Goal: Transaction & Acquisition: Purchase product/service

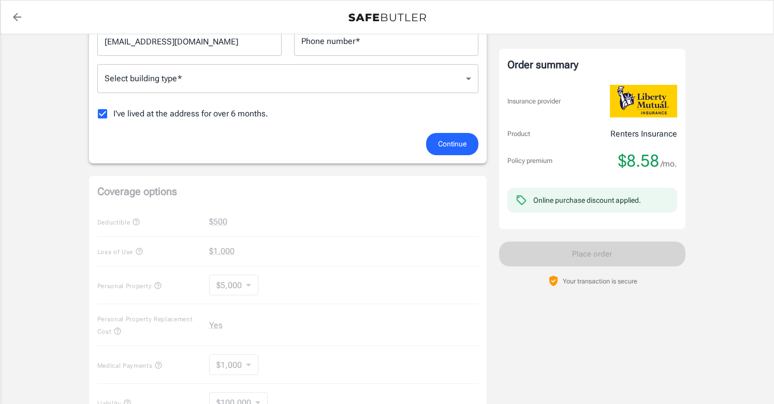
scroll to position [244, 0]
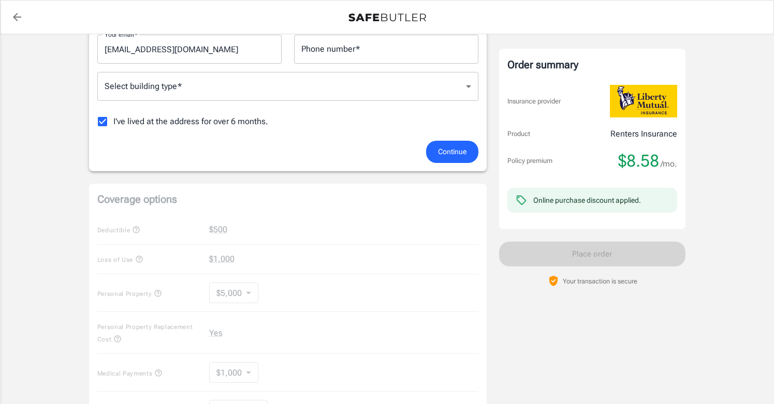
click at [449, 155] on span "Continue" at bounding box center [452, 151] width 28 height 13
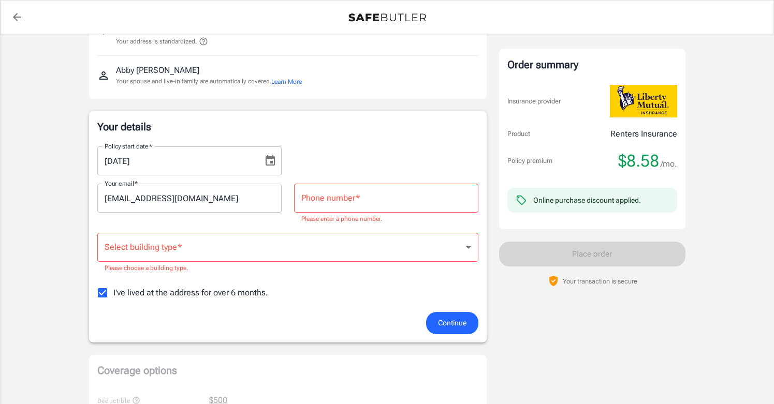
scroll to position [91, 0]
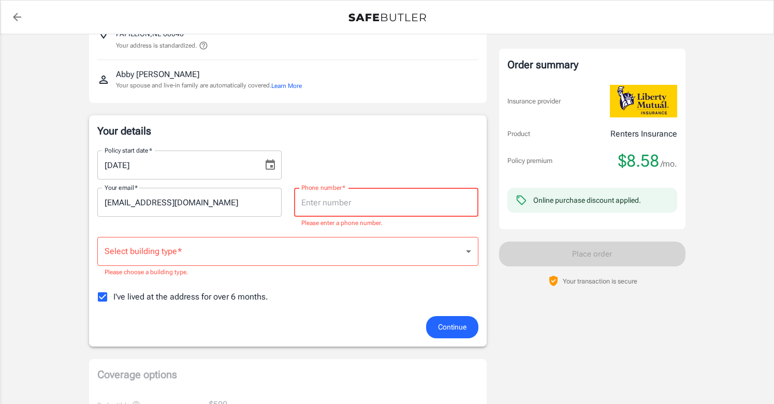
click at [326, 198] on input "Phone number   *" at bounding box center [386, 202] width 184 height 29
type input "4022505467"
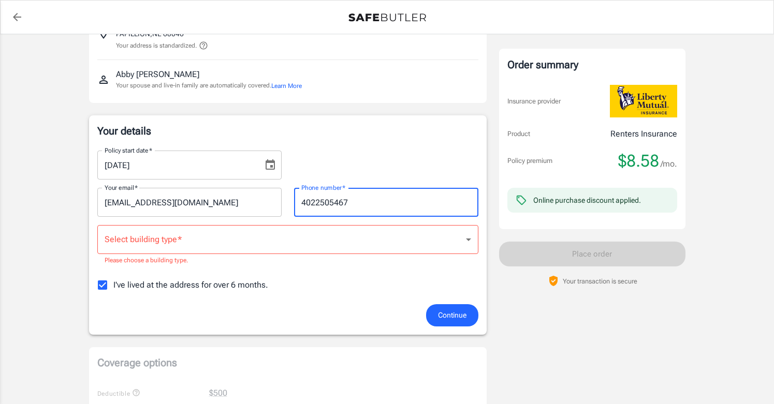
click at [253, 242] on body "Policy premium $ 8.58 /mo Liberty Mutual Renters Insurance [STREET_ADDRESS] You…" at bounding box center [387, 403] width 774 height 989
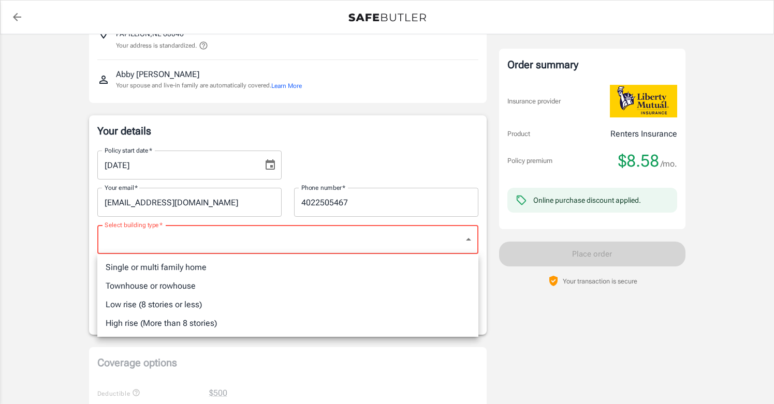
click at [226, 269] on li "Single or multi family home" at bounding box center [287, 267] width 381 height 19
type input "singlefamily"
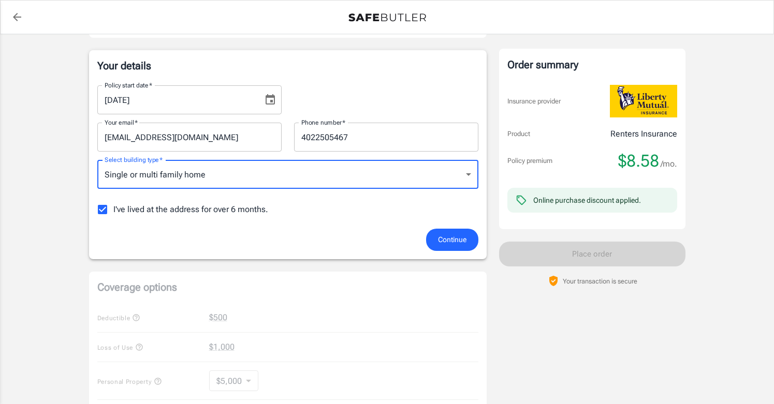
scroll to position [162, 0]
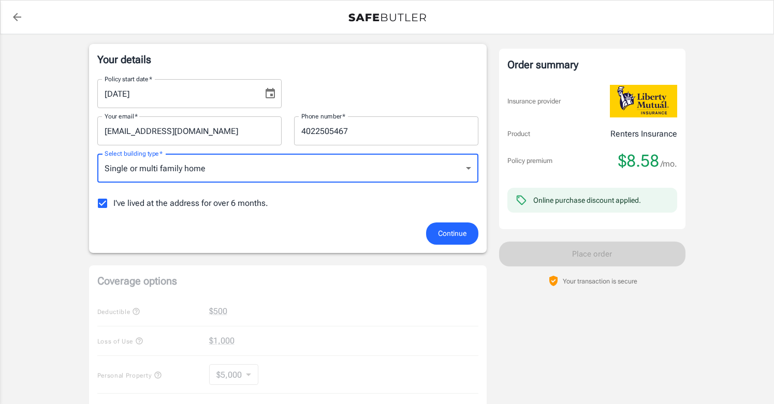
click at [253, 206] on span "I've lived at the address for over 6 months." at bounding box center [190, 203] width 155 height 12
click at [113, 206] on input "I've lived at the address for over 6 months." at bounding box center [103, 204] width 22 height 22
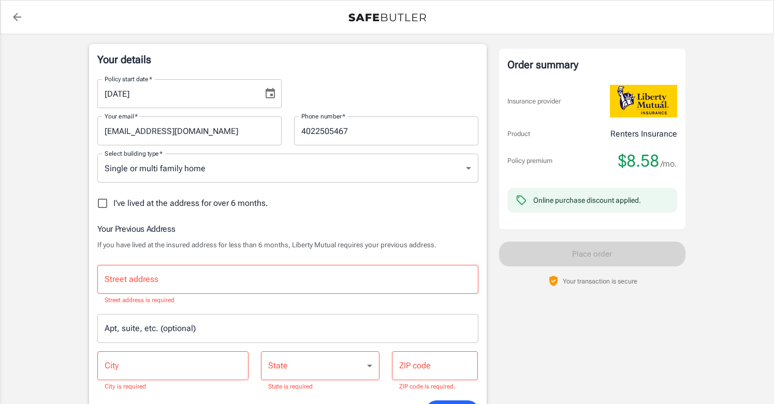
click at [253, 206] on span "I've lived at the address for over 6 months." at bounding box center [190, 203] width 155 height 12
click at [113, 206] on input "I've lived at the address for over 6 months." at bounding box center [103, 204] width 22 height 22
checkbox input "true"
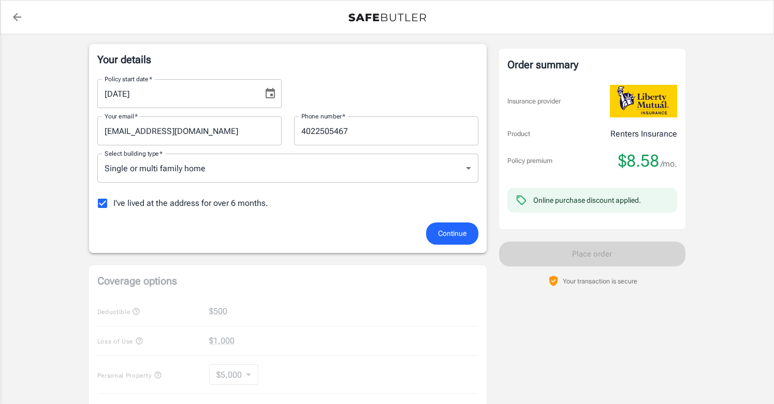
click at [454, 236] on span "Continue" at bounding box center [452, 233] width 28 height 13
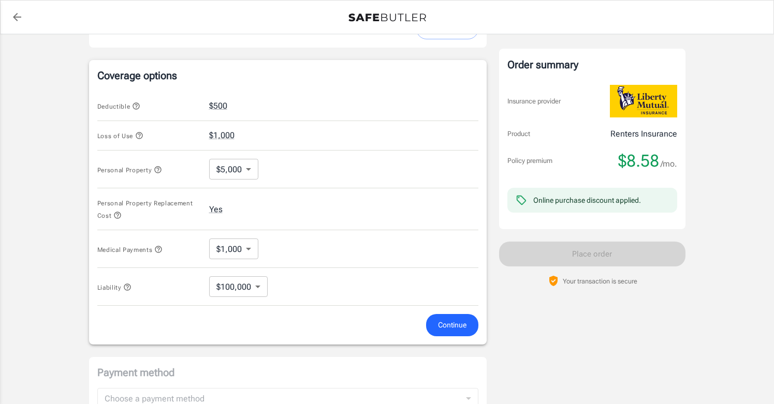
scroll to position [377, 0]
click at [232, 169] on body "Policy premium $ 8.58 /mo Liberty Mutual Renters Insurance [STREET_ADDRESS] You…" at bounding box center [387, 117] width 774 height 988
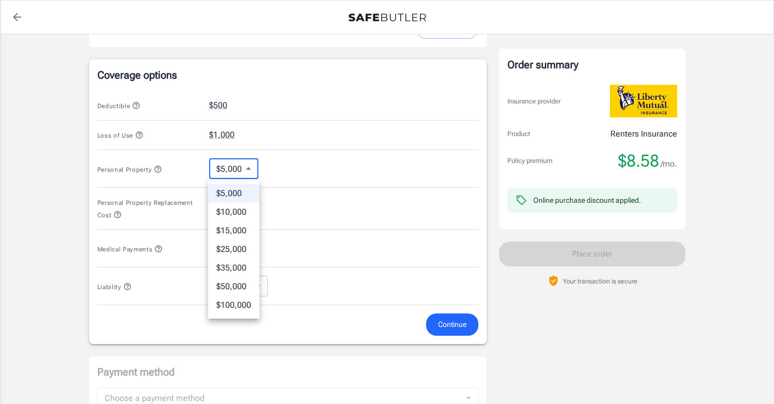
click at [236, 287] on li "$50,000" at bounding box center [233, 286] width 51 height 19
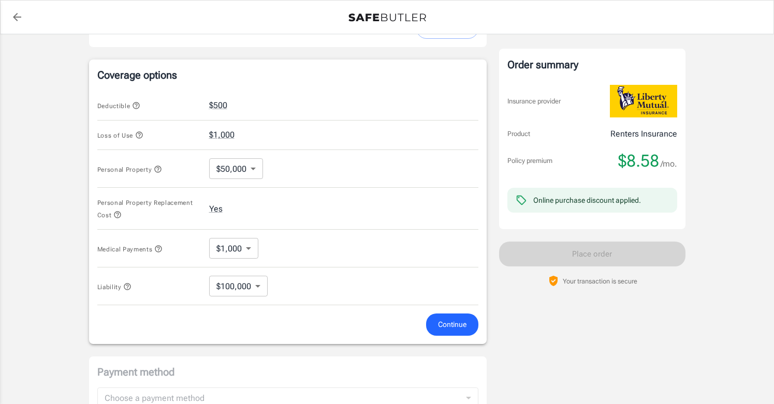
click at [159, 250] on icon "button" at bounding box center [158, 249] width 8 height 8
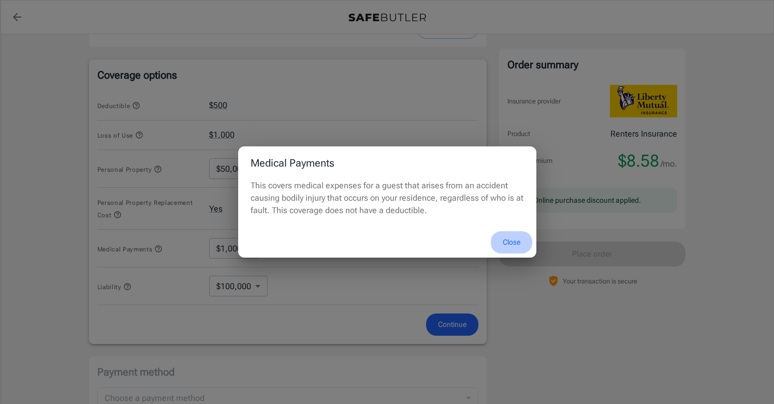
click at [509, 237] on button "Close" at bounding box center [511, 242] width 41 height 22
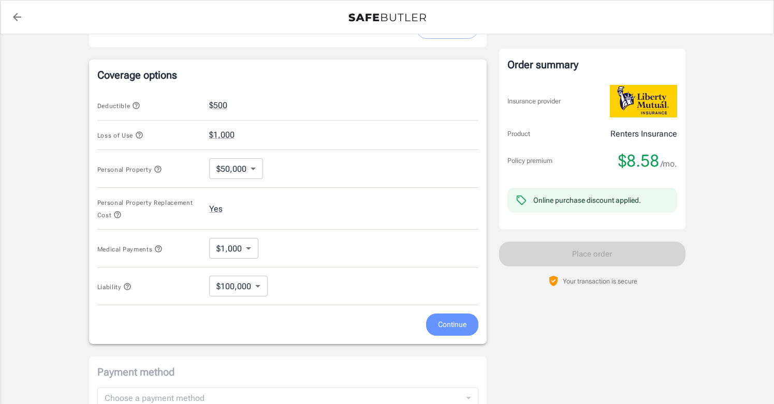
click at [446, 325] on span "Continue" at bounding box center [452, 324] width 28 height 13
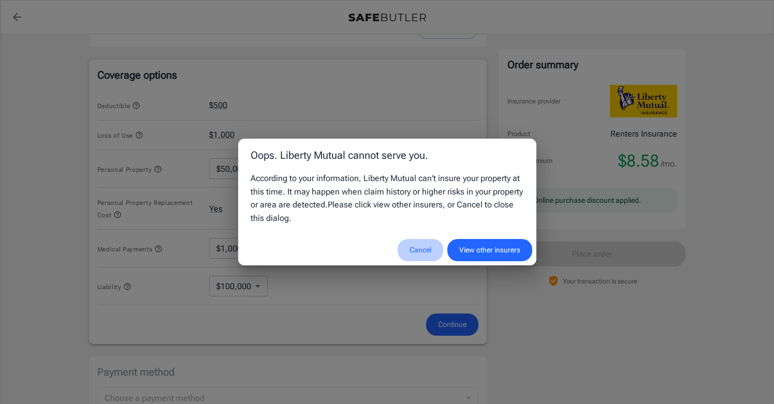
click at [416, 248] on button "Cancel" at bounding box center [421, 250] width 46 height 22
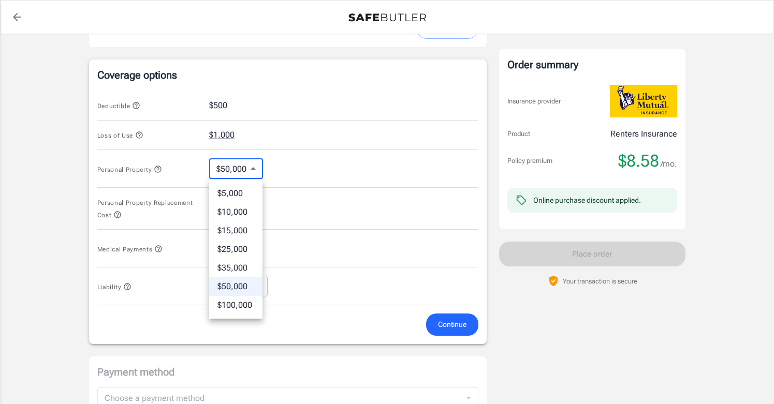
click at [252, 169] on body "Policy premium $ 8.58 /mo Liberty Mutual Renters Insurance [STREET_ADDRESS] You…" at bounding box center [387, 117] width 774 height 988
click at [241, 253] on li "$25,000" at bounding box center [235, 249] width 53 height 19
type input "25000"
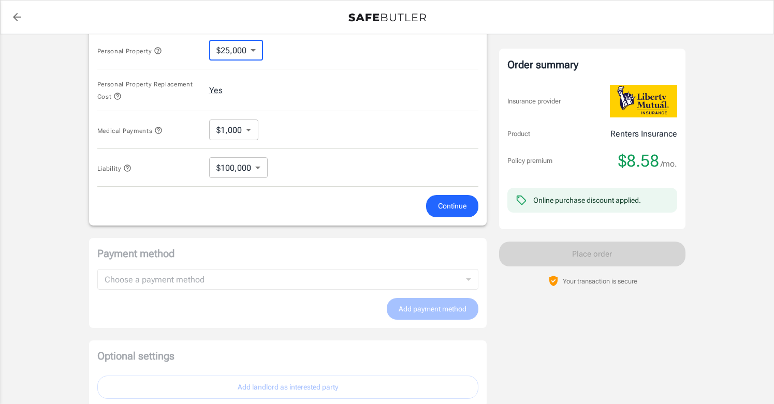
scroll to position [497, 0]
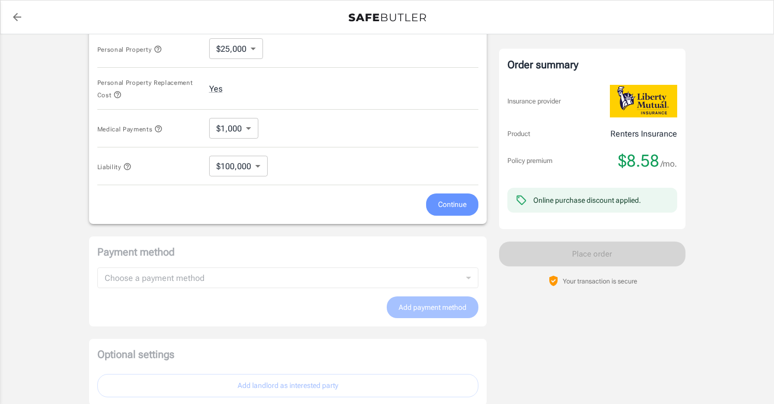
click at [441, 212] on button "Continue" at bounding box center [452, 205] width 52 height 22
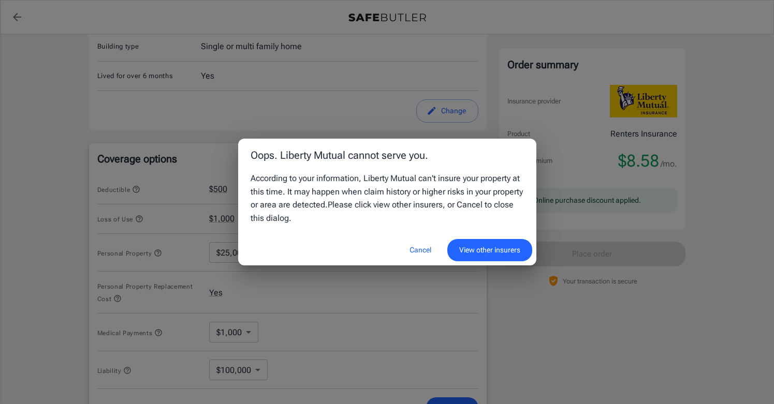
scroll to position [283, 0]
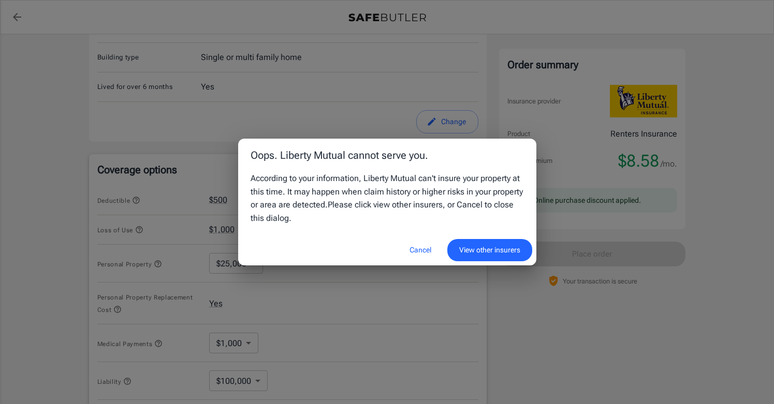
click at [62, 87] on div "Oops. Liberty Mutual cannot serve you. According to your information, Liberty M…" at bounding box center [387, 202] width 774 height 404
